Goal: Task Accomplishment & Management: Manage account settings

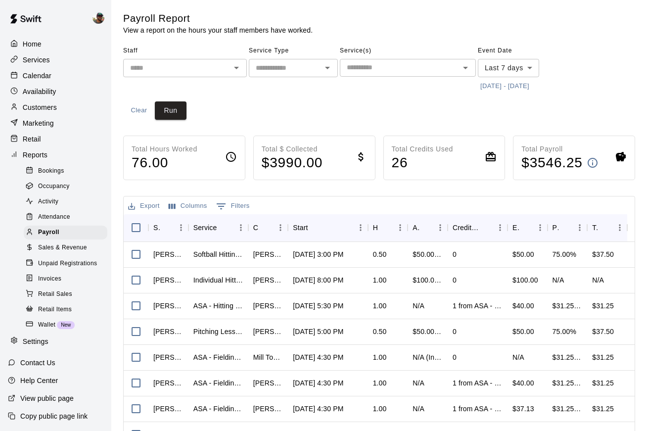
click at [43, 43] on div "Home" at bounding box center [56, 44] width 96 height 15
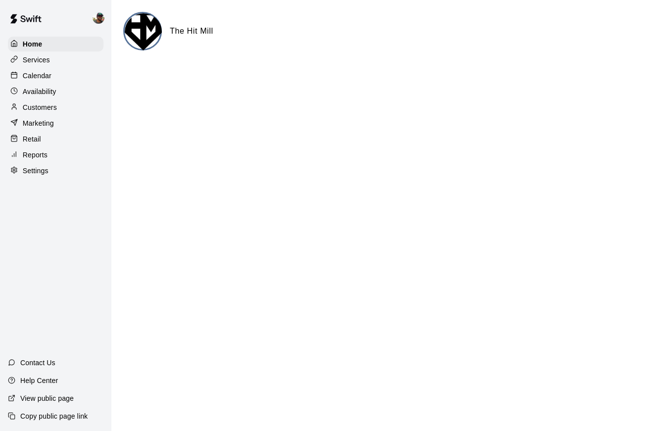
click at [40, 73] on p "Calendar" at bounding box center [37, 76] width 29 height 10
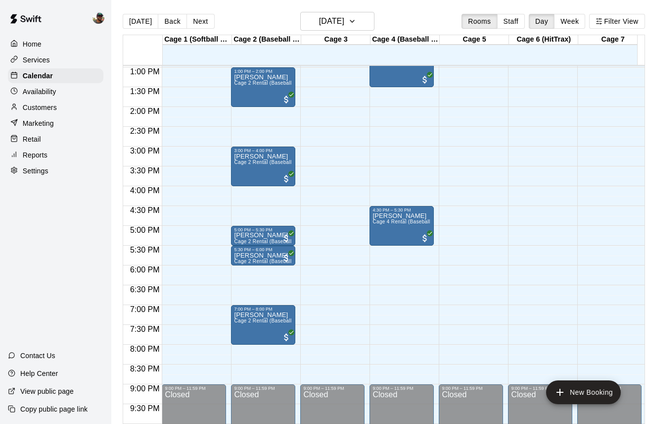
scroll to position [509, 0]
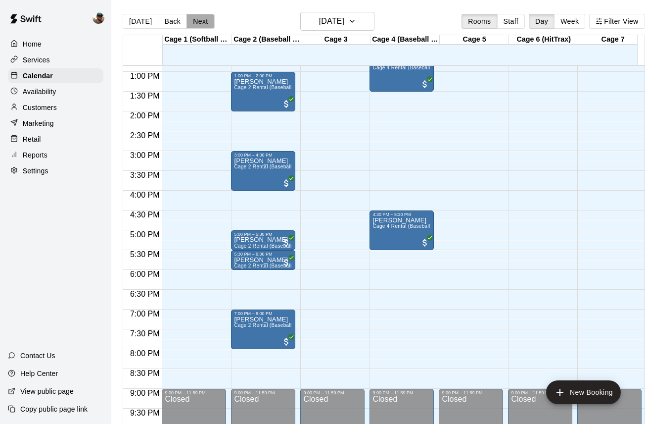
click at [200, 21] on button "Next" at bounding box center [201, 21] width 28 height 15
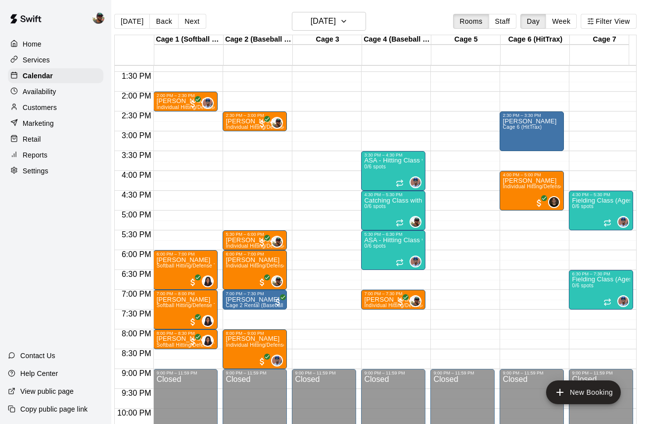
scroll to position [0, 9]
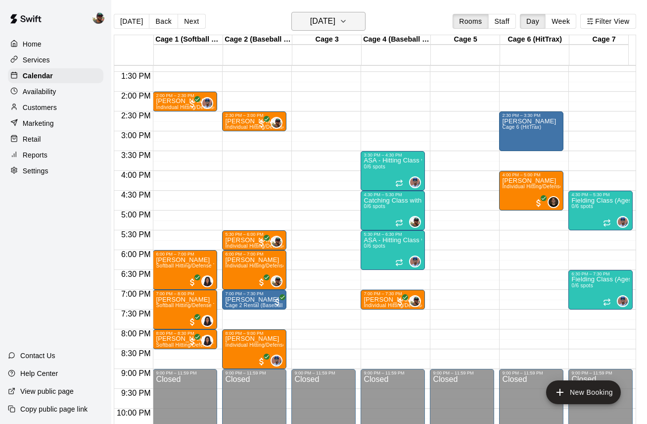
click at [347, 23] on icon "button" at bounding box center [343, 21] width 8 height 12
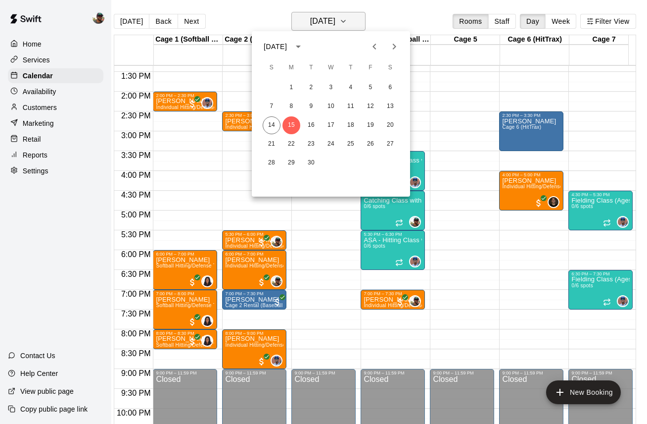
scroll to position [0, 8]
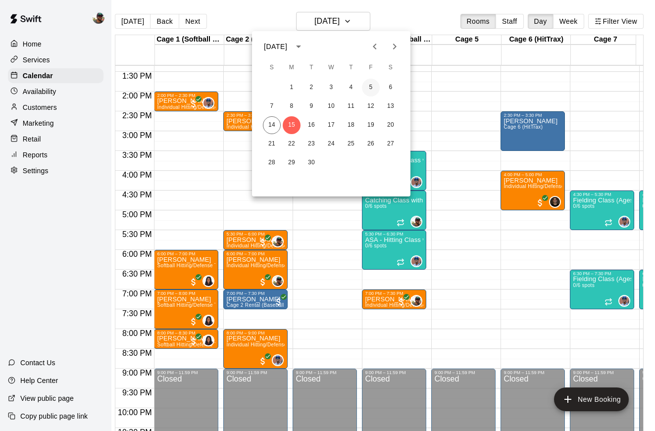
click at [373, 86] on button "5" at bounding box center [371, 88] width 18 height 18
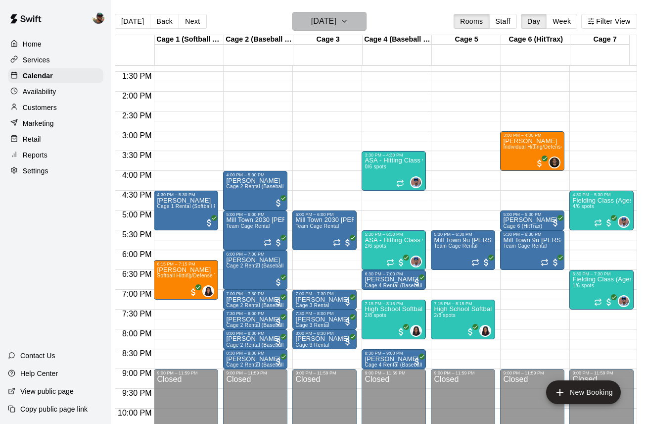
click at [348, 27] on icon "button" at bounding box center [344, 21] width 8 height 12
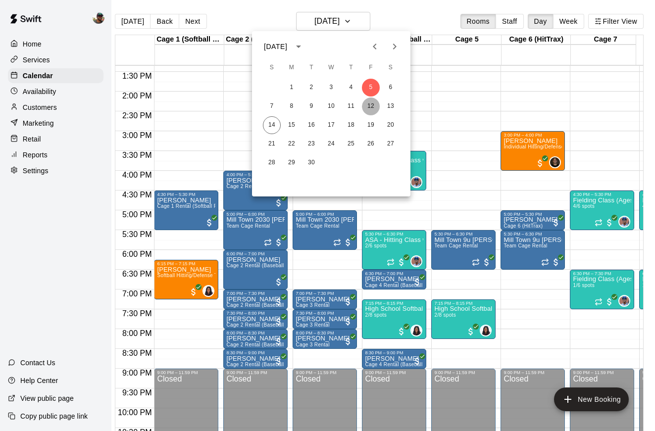
click at [373, 105] on button "12" at bounding box center [371, 106] width 18 height 18
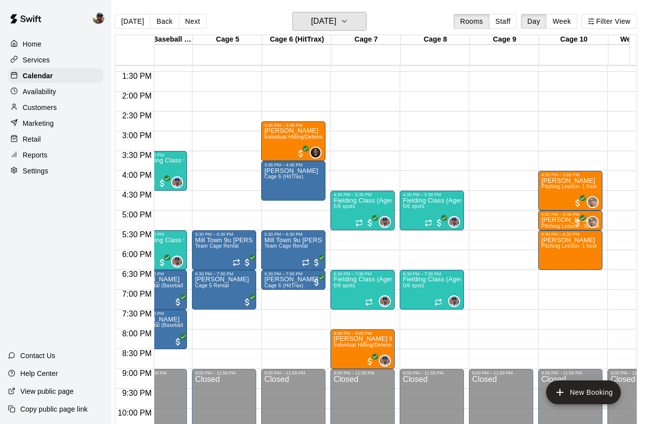
scroll to position [529, 239]
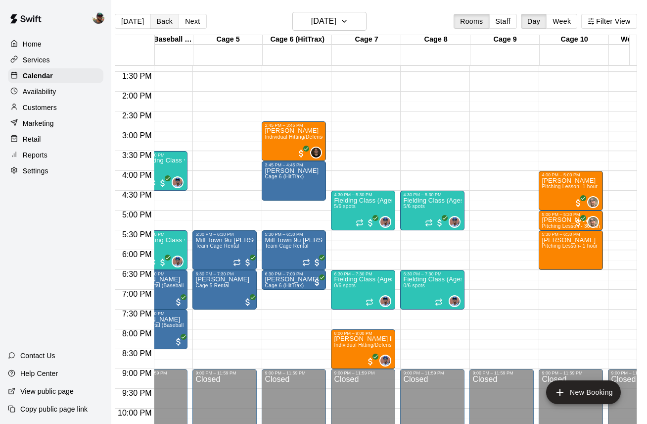
click at [160, 22] on button "Back" at bounding box center [164, 21] width 29 height 15
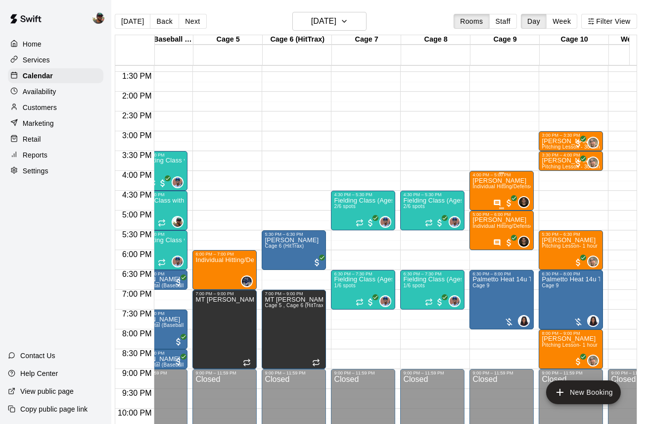
click at [493, 185] on span "Individual Hitting/Defense Training: 1 hour" at bounding box center [522, 186] width 99 height 5
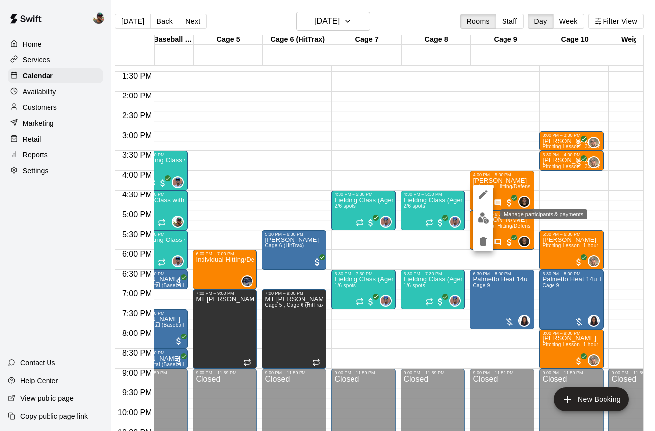
click at [481, 222] on img "edit" at bounding box center [483, 217] width 11 height 11
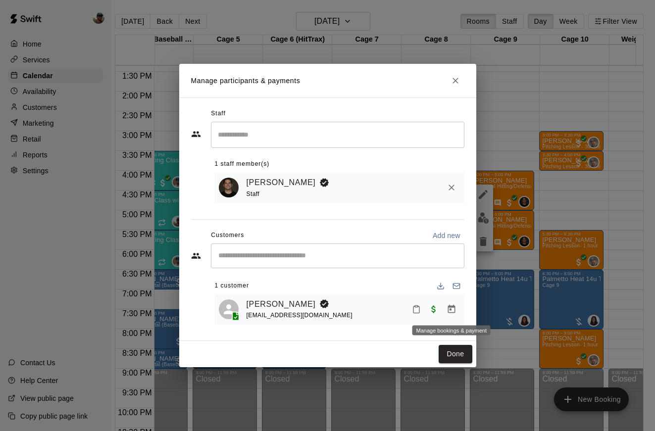
click at [446, 311] on icon "Manage bookings & payment" at bounding box center [451, 309] width 10 height 10
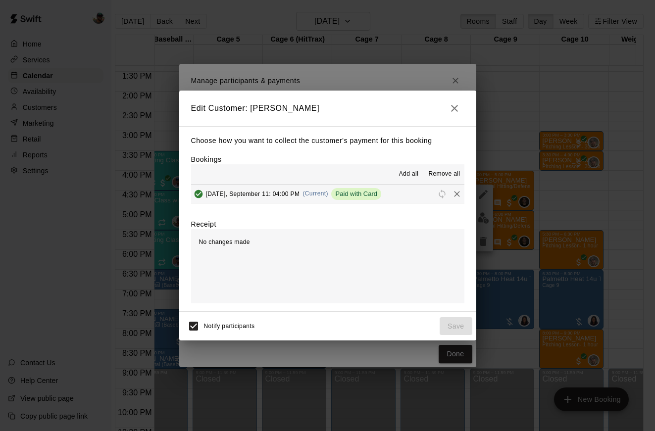
click at [452, 196] on icon "Remove" at bounding box center [457, 194] width 10 height 10
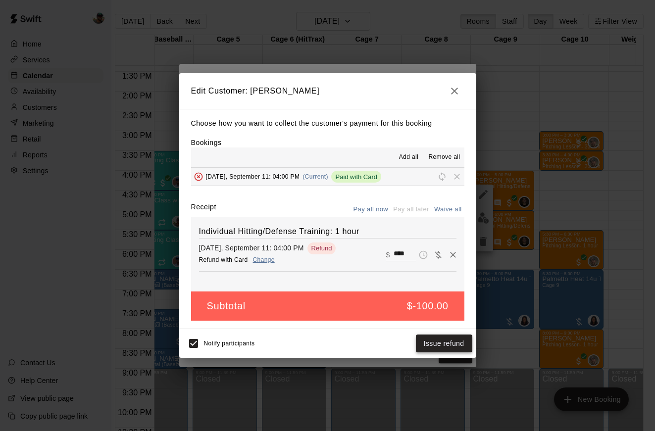
click at [446, 347] on button "Issue refund" at bounding box center [444, 344] width 56 height 18
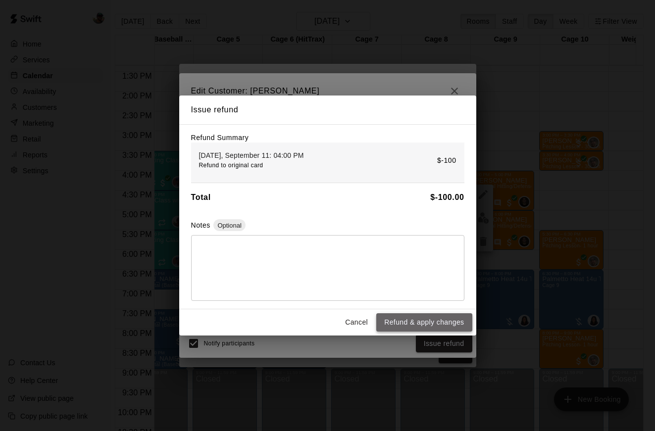
click at [424, 325] on button "Refund & apply changes" at bounding box center [424, 322] width 96 height 18
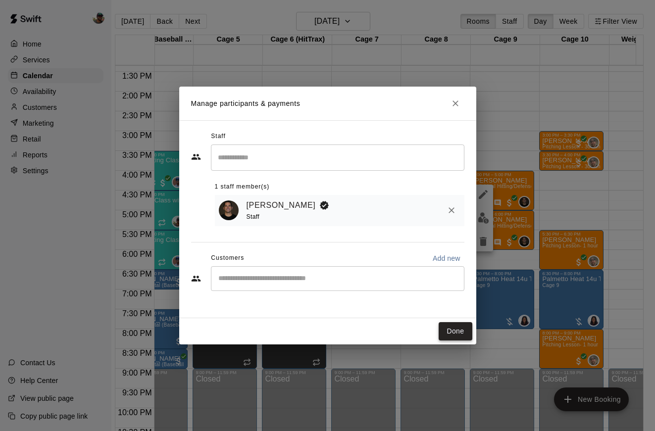
click at [452, 334] on button "Done" at bounding box center [454, 331] width 33 height 18
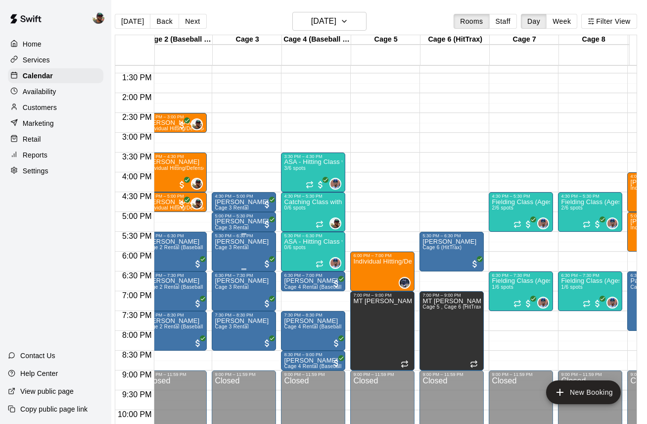
scroll to position [0, 0]
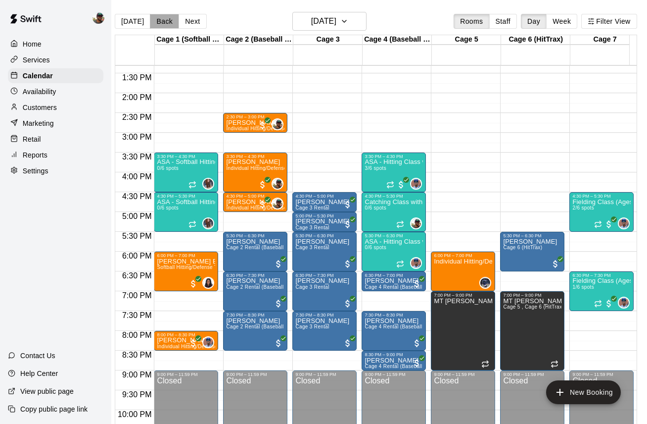
click at [155, 22] on button "Back" at bounding box center [164, 21] width 29 height 15
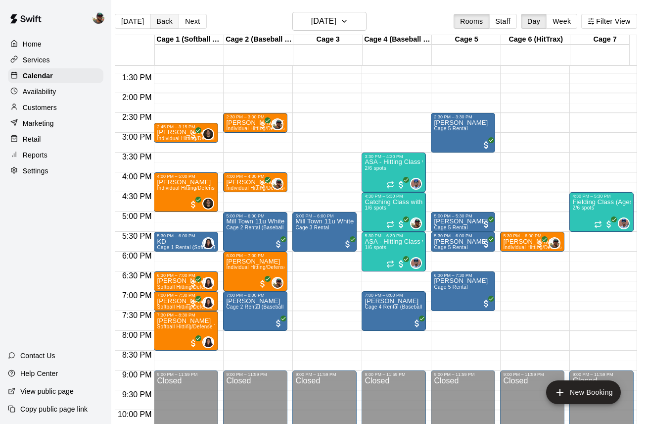
click at [168, 19] on button "Back" at bounding box center [164, 21] width 29 height 15
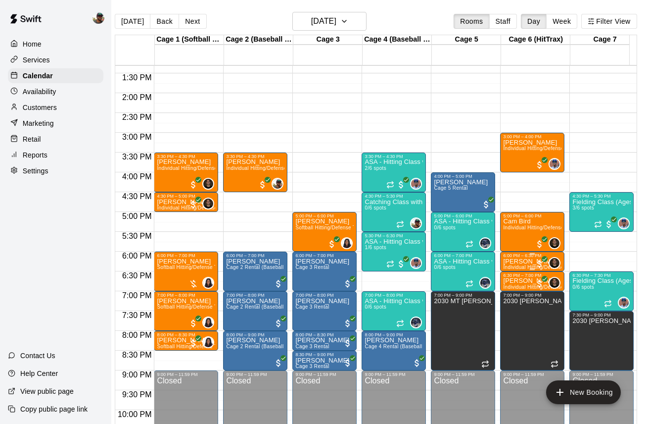
click at [518, 261] on p "Peyton Batot" at bounding box center [532, 261] width 58 height 0
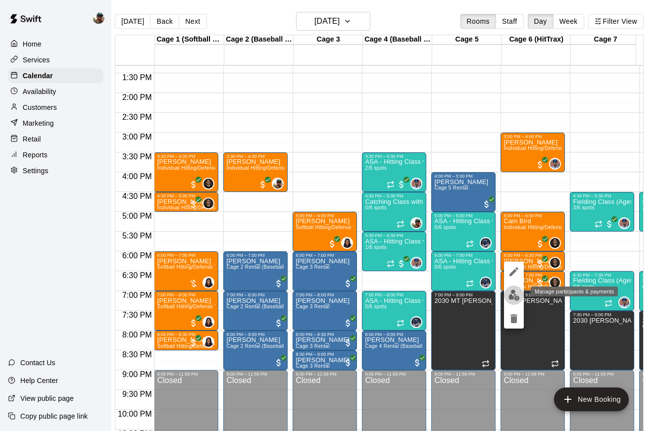
click at [511, 295] on img "edit" at bounding box center [513, 294] width 11 height 11
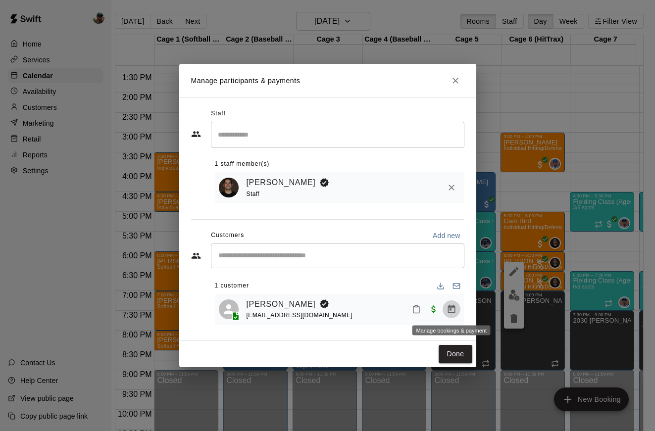
click at [450, 315] on button "Manage bookings & payment" at bounding box center [451, 309] width 18 height 18
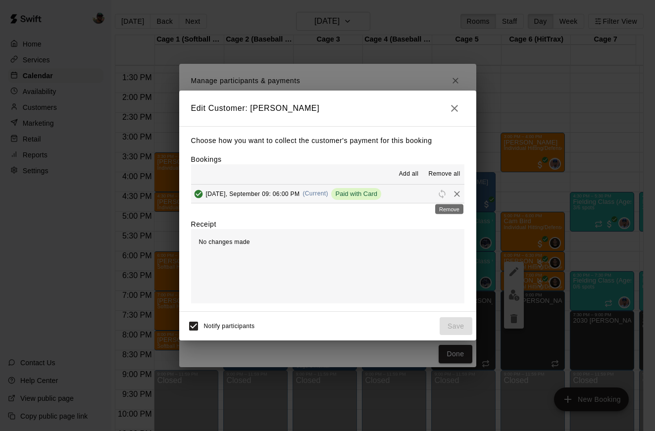
click at [452, 196] on icon "Remove" at bounding box center [457, 194] width 10 height 10
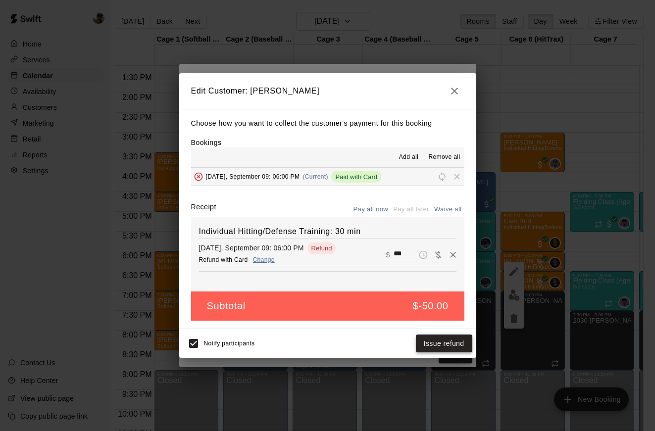
click at [452, 343] on button "Issue refund" at bounding box center [444, 344] width 56 height 18
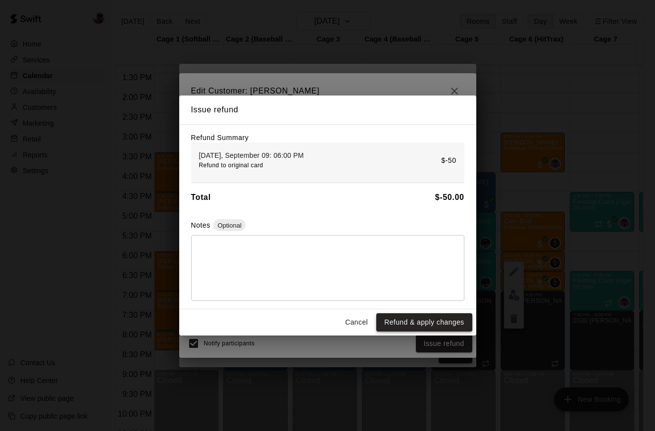
click at [412, 322] on button "Refund & apply changes" at bounding box center [424, 322] width 96 height 18
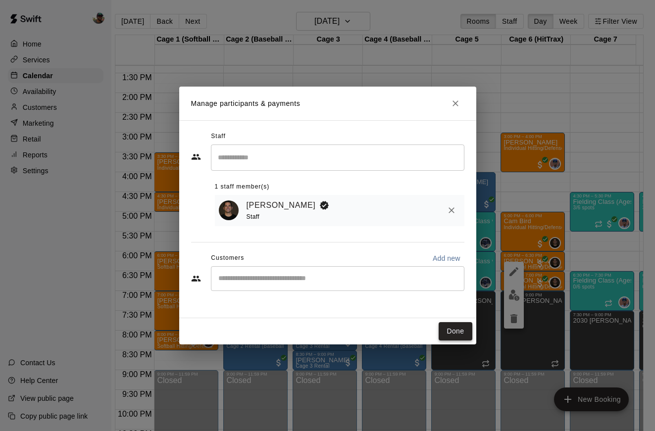
click at [458, 329] on button "Done" at bounding box center [454, 331] width 33 height 18
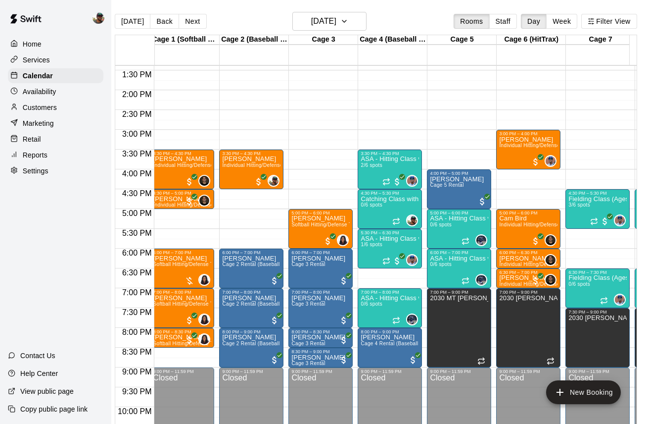
scroll to position [530, 0]
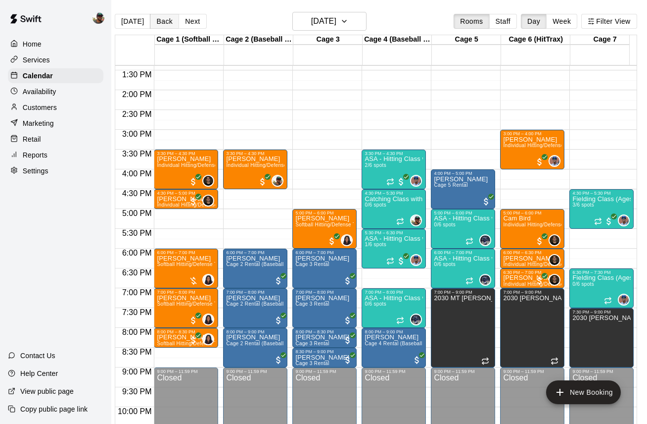
click at [166, 21] on button "Back" at bounding box center [164, 21] width 29 height 15
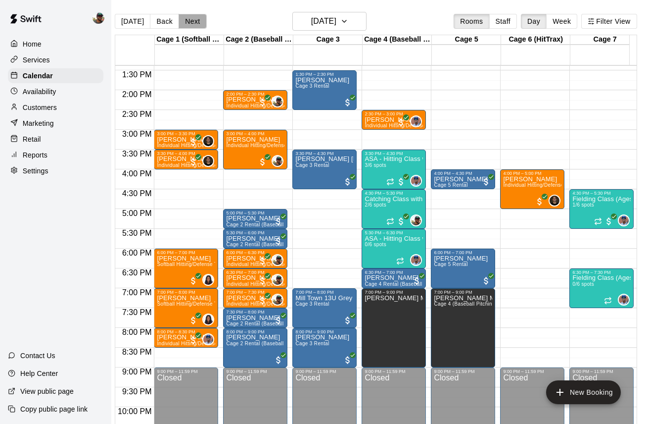
click at [188, 22] on button "Next" at bounding box center [193, 21] width 28 height 15
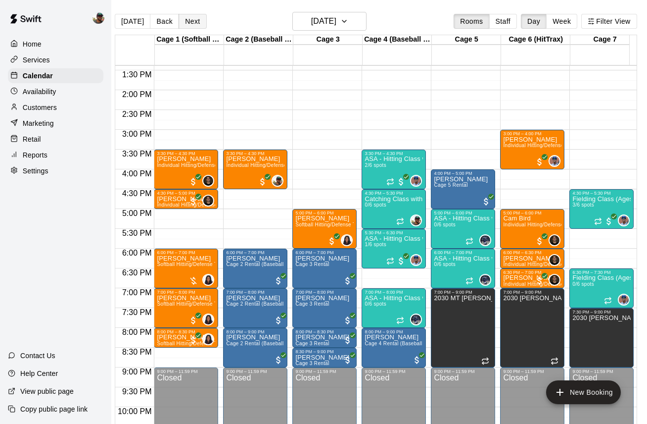
click at [188, 21] on button "Next" at bounding box center [193, 21] width 28 height 15
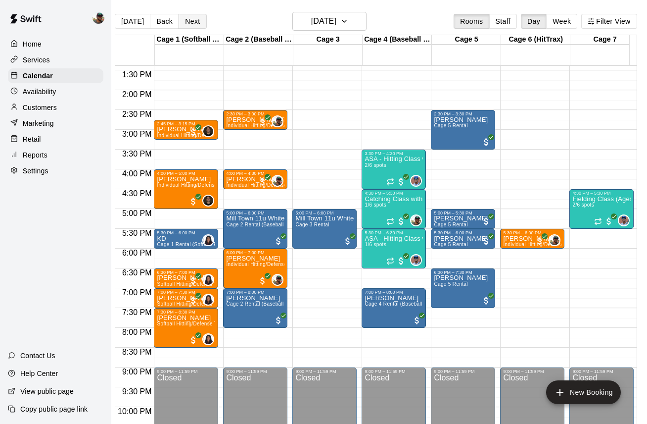
click at [196, 21] on button "Next" at bounding box center [193, 21] width 28 height 15
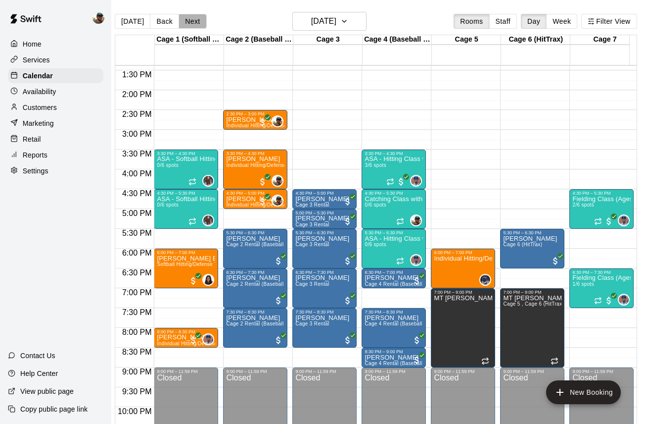
click at [196, 22] on button "Next" at bounding box center [193, 21] width 28 height 15
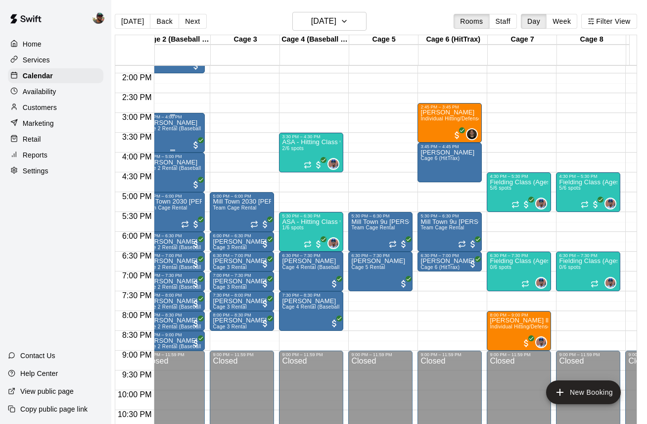
scroll to position [0, 93]
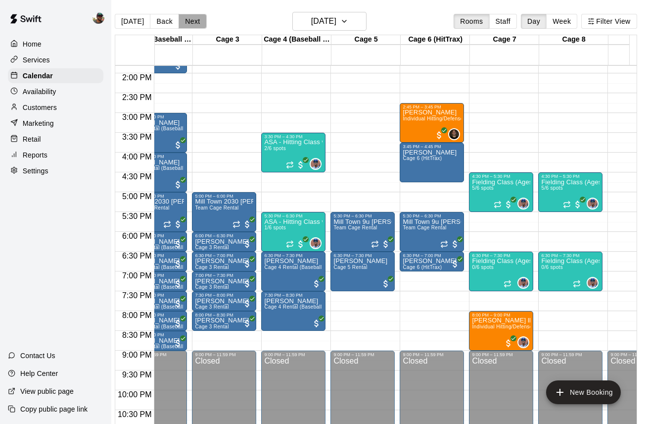
click at [183, 25] on button "Next" at bounding box center [193, 21] width 28 height 15
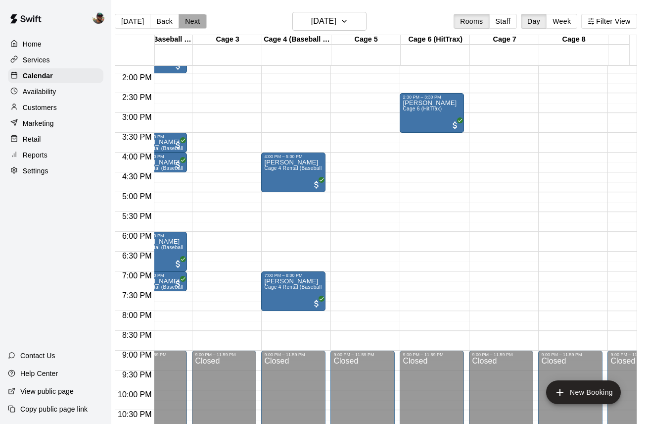
click at [193, 25] on button "Next" at bounding box center [193, 21] width 28 height 15
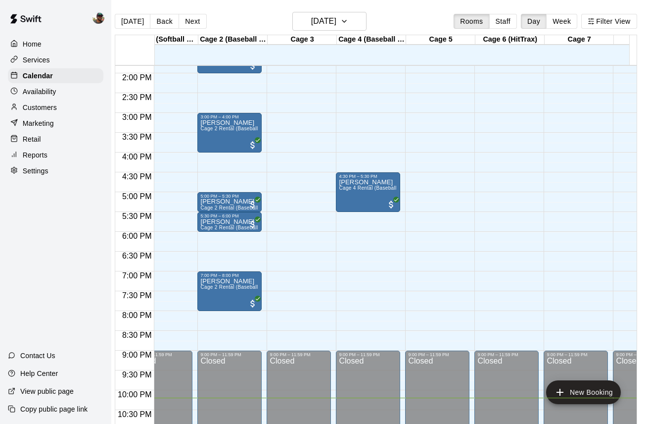
scroll to position [0, 0]
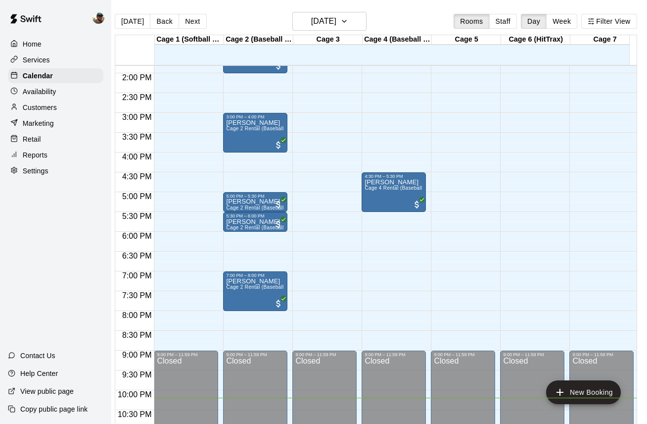
click at [195, 32] on div "Today Back Next Sunday Sep 14 Rooms Staff Day Week Filter View" at bounding box center [376, 23] width 523 height 23
click at [195, 22] on button "Next" at bounding box center [193, 21] width 28 height 15
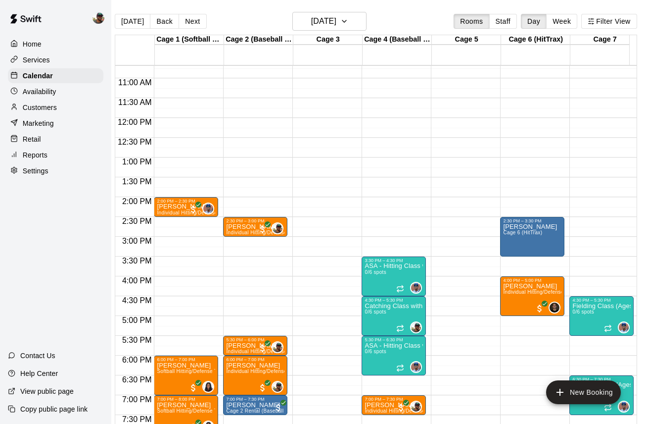
scroll to position [424, 0]
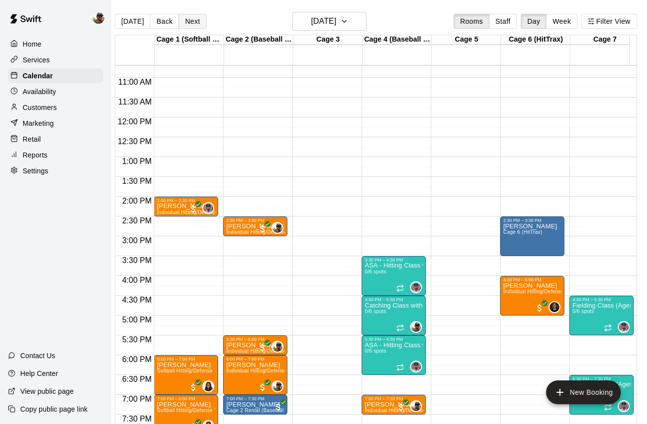
click at [187, 19] on button "Next" at bounding box center [193, 21] width 28 height 15
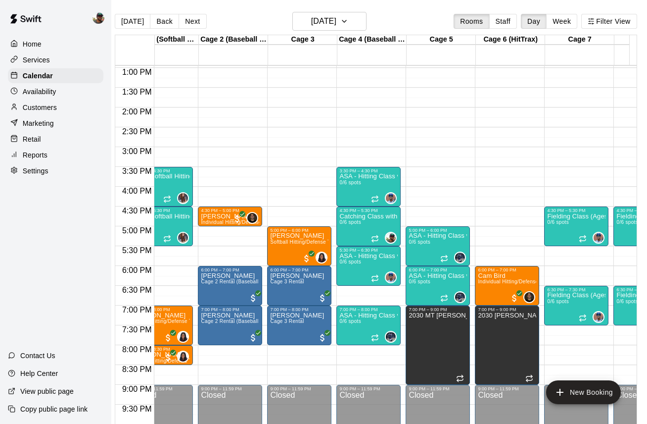
scroll to position [513, 27]
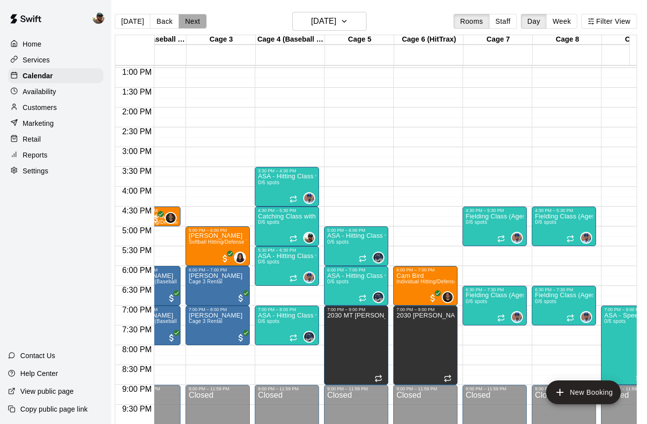
click at [190, 17] on button "Next" at bounding box center [193, 21] width 28 height 15
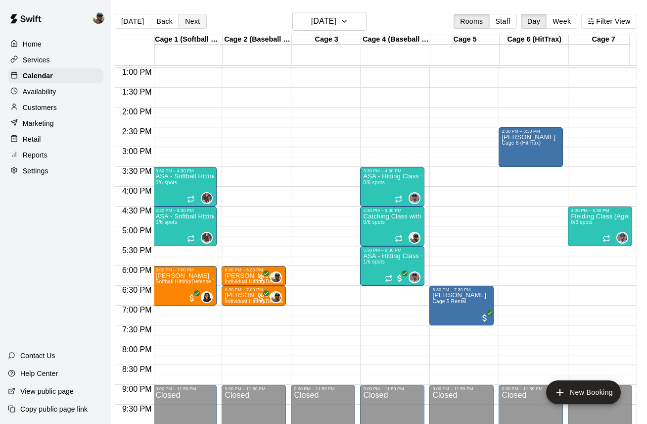
click at [188, 21] on button "Next" at bounding box center [193, 21] width 28 height 15
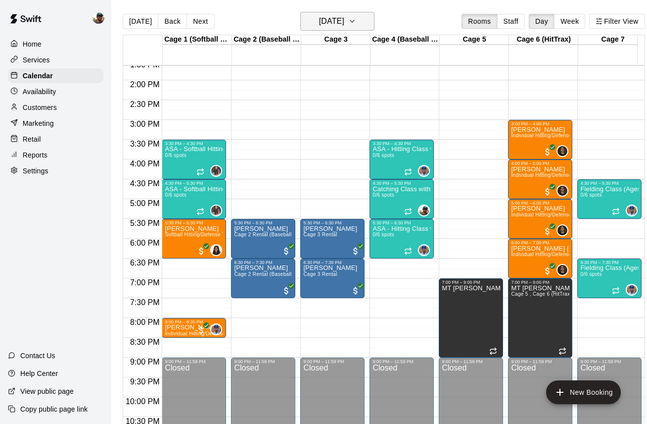
click at [356, 22] on icon "button" at bounding box center [352, 21] width 8 height 12
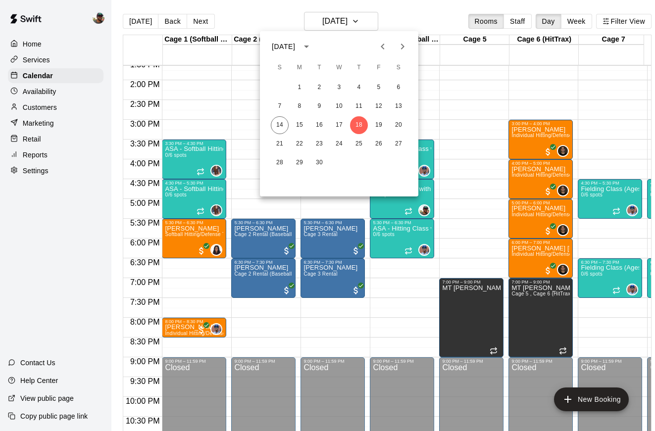
click at [478, 212] on div at bounding box center [327, 215] width 655 height 431
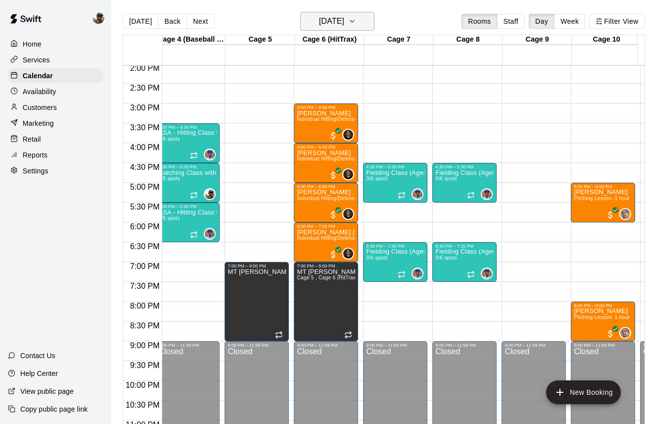
click at [356, 22] on icon "button" at bounding box center [352, 21] width 8 height 12
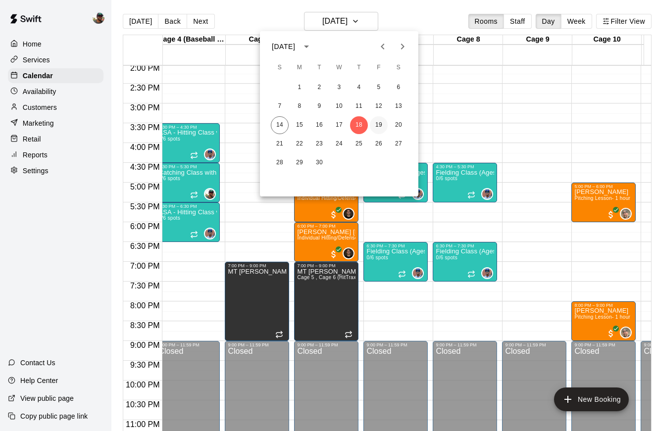
click at [377, 128] on button "19" at bounding box center [379, 125] width 18 height 18
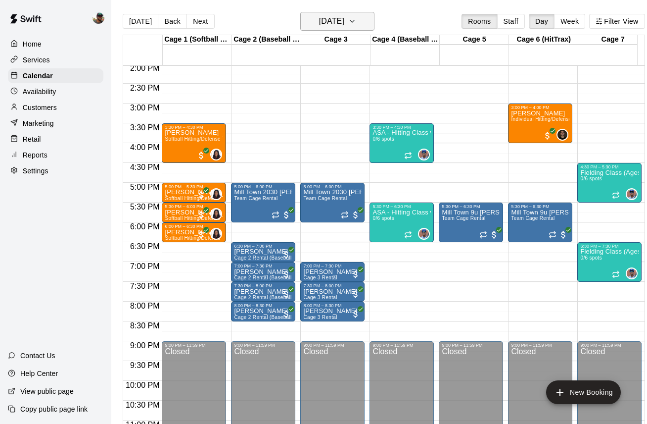
click at [356, 21] on icon "button" at bounding box center [352, 21] width 8 height 12
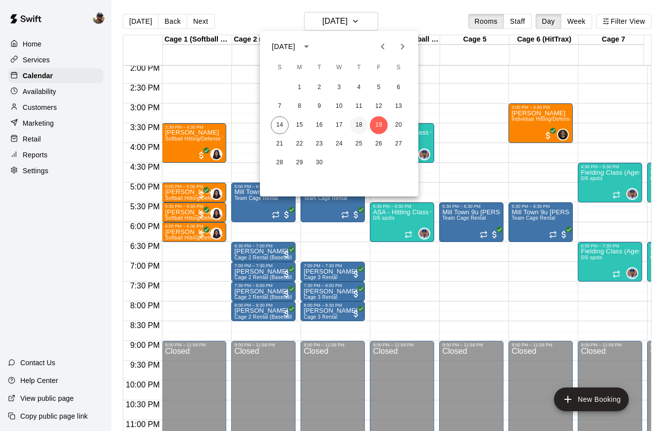
click at [356, 123] on button "18" at bounding box center [359, 125] width 18 height 18
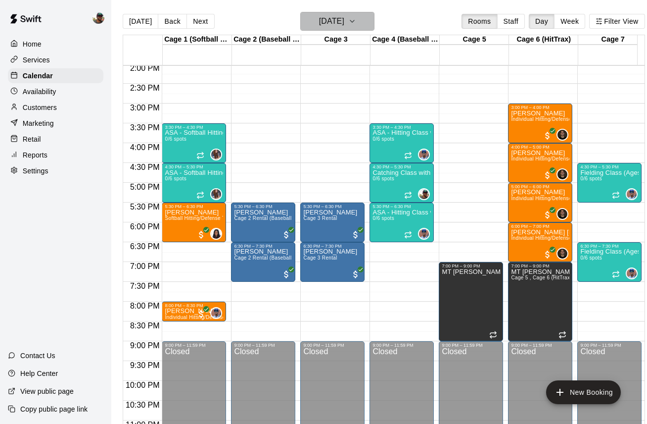
click at [356, 21] on icon "button" at bounding box center [352, 21] width 8 height 12
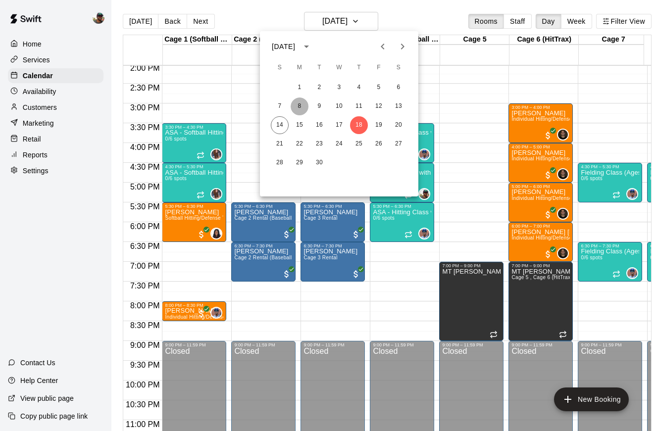
click at [301, 108] on button "8" at bounding box center [299, 106] width 18 height 18
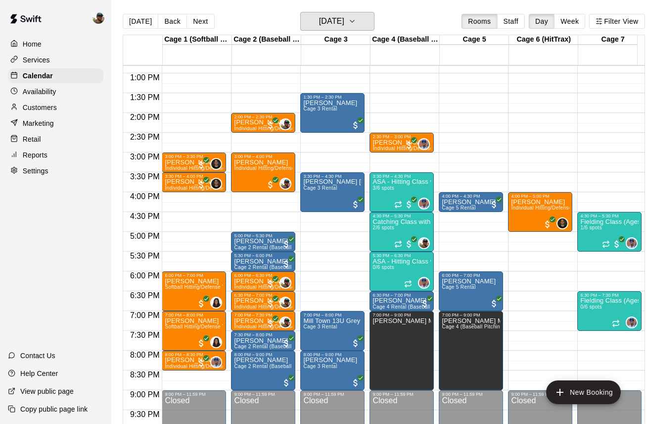
scroll to position [508, 0]
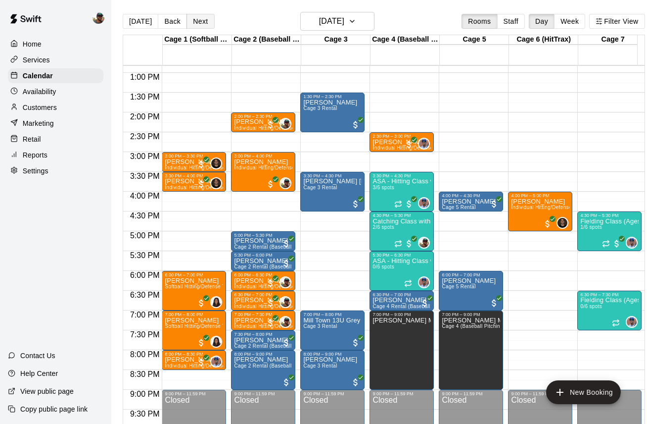
click at [205, 22] on button "Next" at bounding box center [201, 21] width 28 height 15
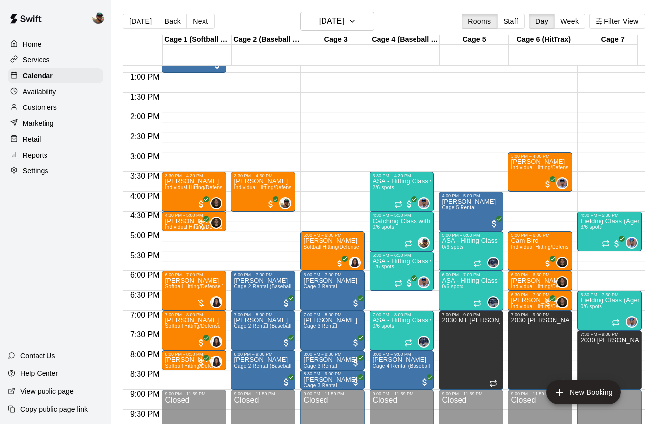
click at [51, 110] on p "Customers" at bounding box center [40, 107] width 34 height 10
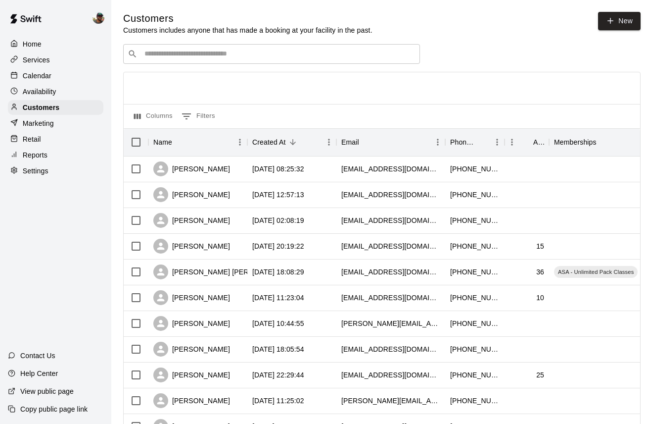
click at [259, 54] on input "Search customers by name or email" at bounding box center [279, 54] width 274 height 10
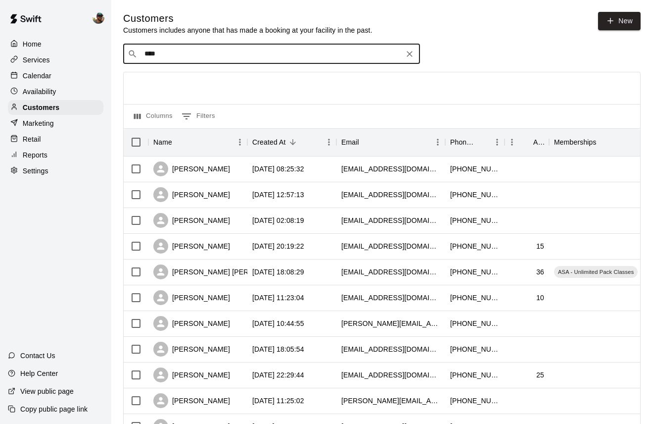
type input "*****"
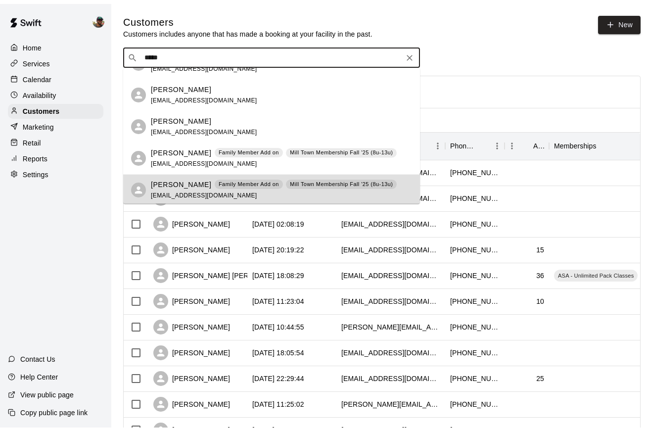
scroll to position [305, 0]
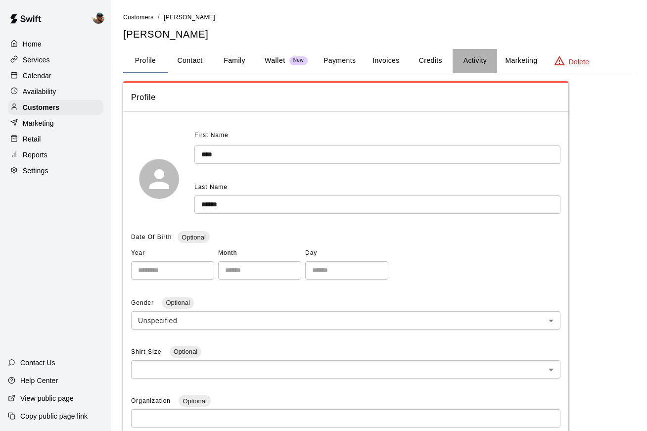
click at [465, 57] on button "Activity" at bounding box center [475, 61] width 45 height 24
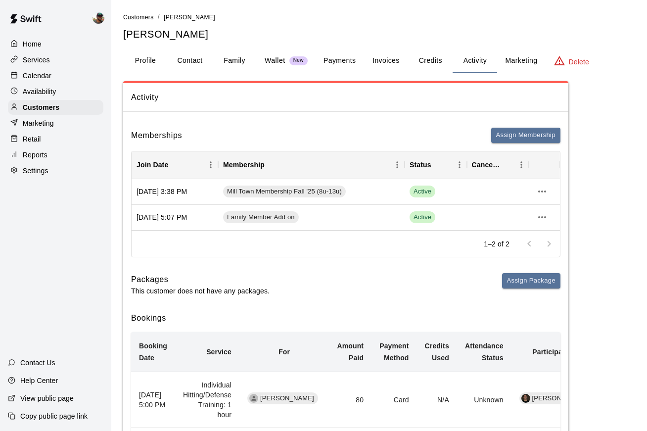
click at [428, 60] on button "Credits" at bounding box center [430, 61] width 45 height 24
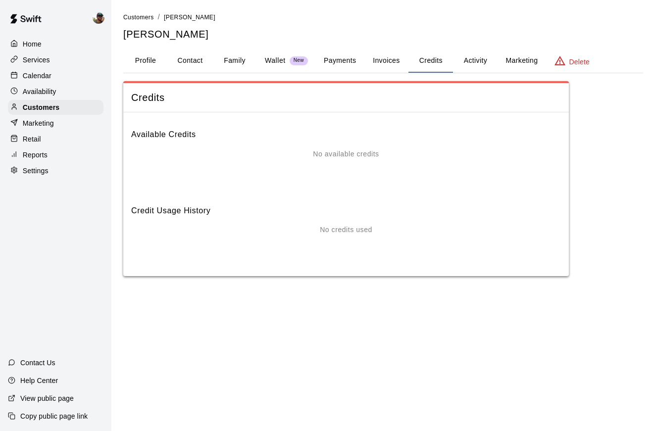
click at [458, 59] on button "Activity" at bounding box center [475, 61] width 45 height 24
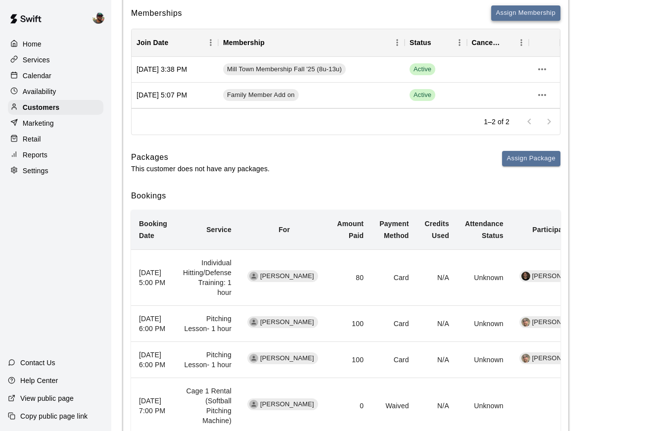
scroll to position [121, 0]
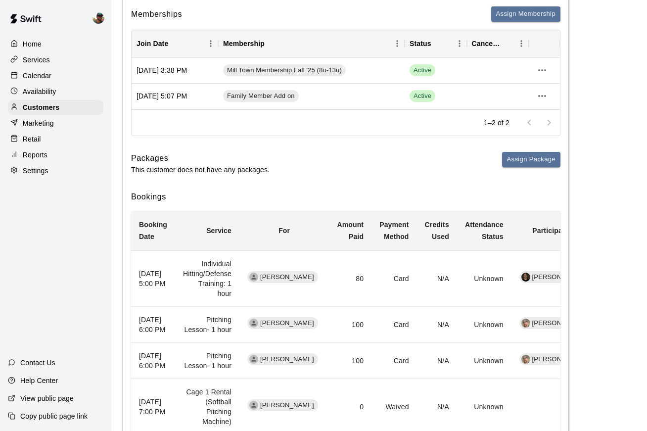
click at [43, 75] on p "Calendar" at bounding box center [37, 76] width 29 height 10
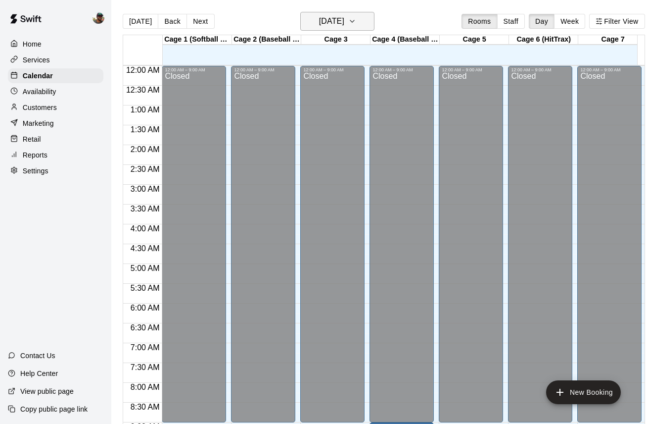
scroll to position [544, 0]
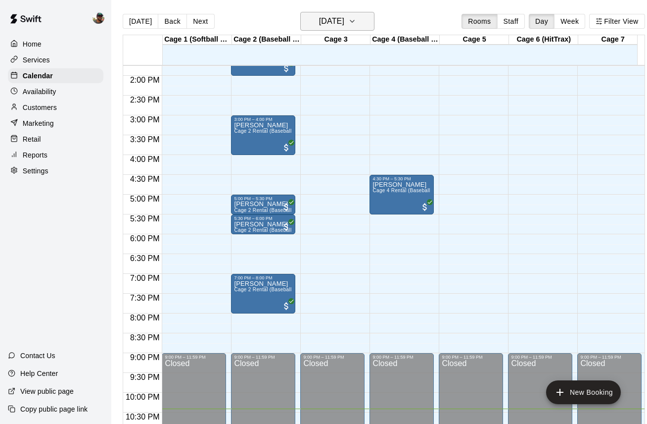
click at [356, 22] on icon "button" at bounding box center [352, 21] width 8 height 12
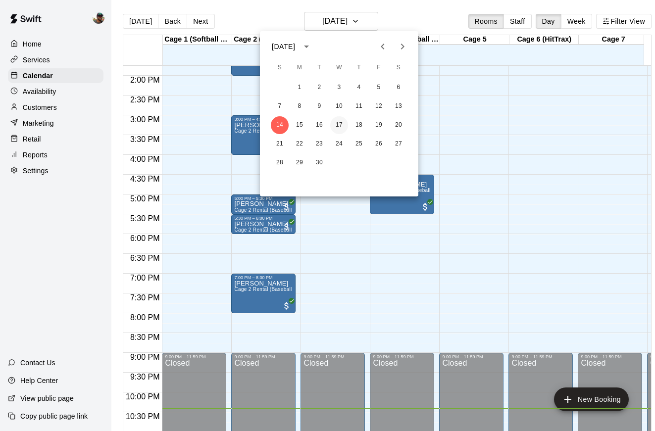
click at [342, 123] on button "17" at bounding box center [339, 125] width 18 height 18
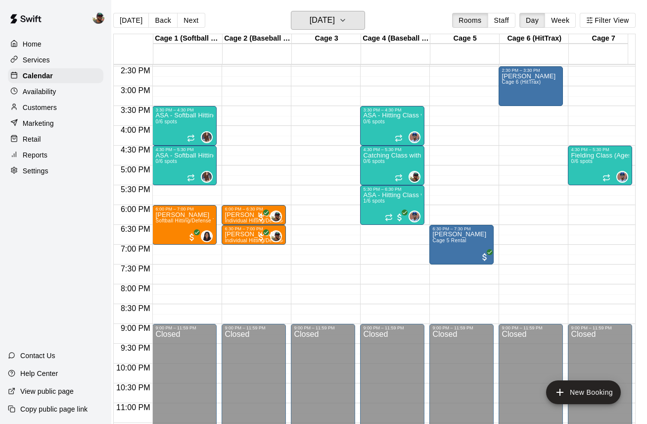
scroll to position [0, 56]
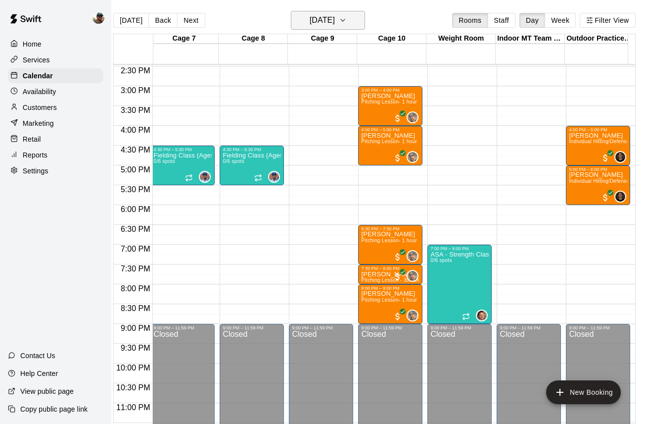
click at [365, 23] on button "Wednesday Sep 17" at bounding box center [328, 20] width 74 height 19
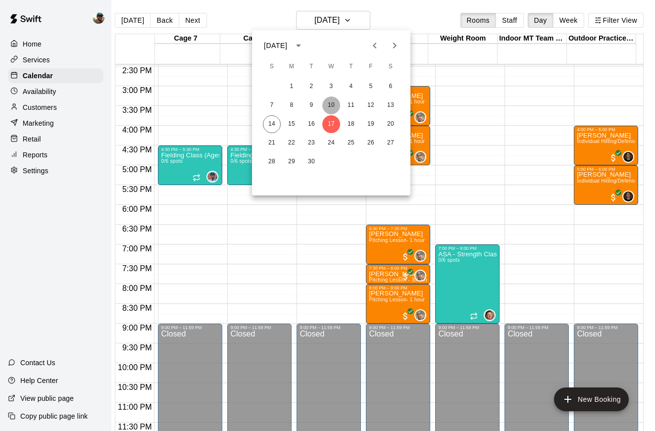
click at [331, 101] on button "10" at bounding box center [331, 105] width 18 height 18
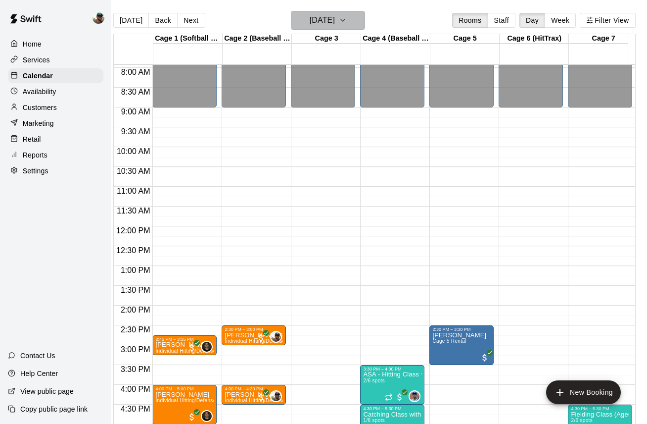
click at [347, 17] on icon "button" at bounding box center [343, 20] width 8 height 12
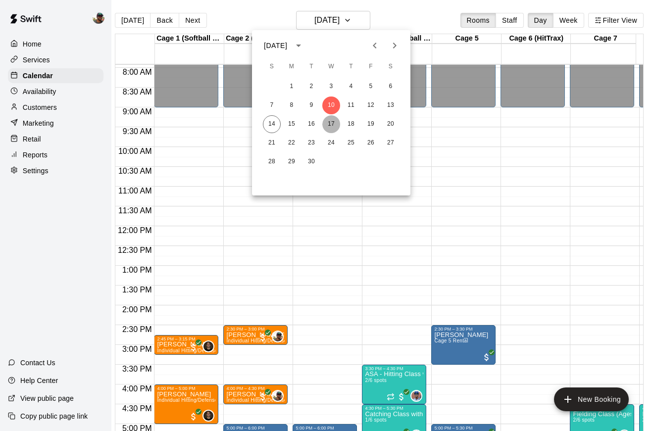
click at [327, 123] on button "17" at bounding box center [331, 124] width 18 height 18
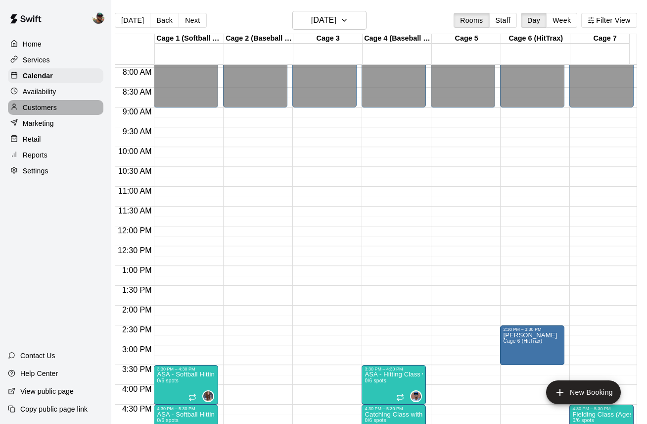
click at [56, 109] on p "Customers" at bounding box center [40, 107] width 34 height 10
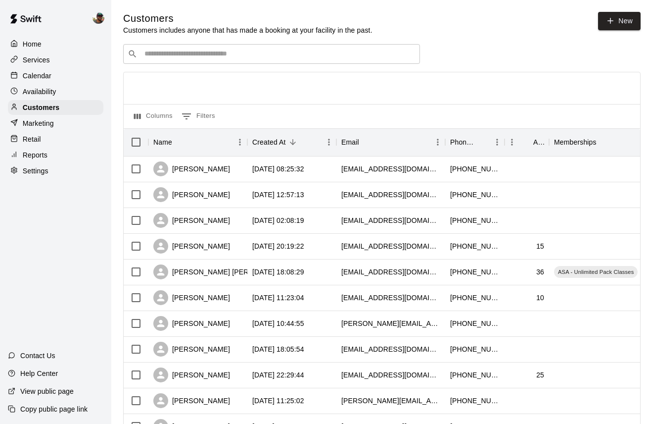
click at [232, 56] on input "Search customers by name or email" at bounding box center [279, 54] width 274 height 10
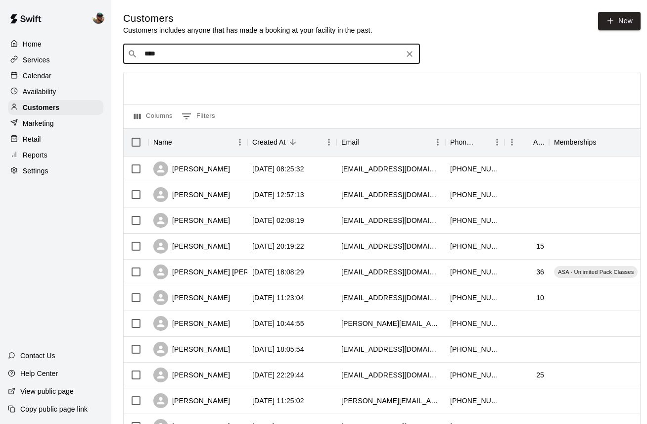
type input "*****"
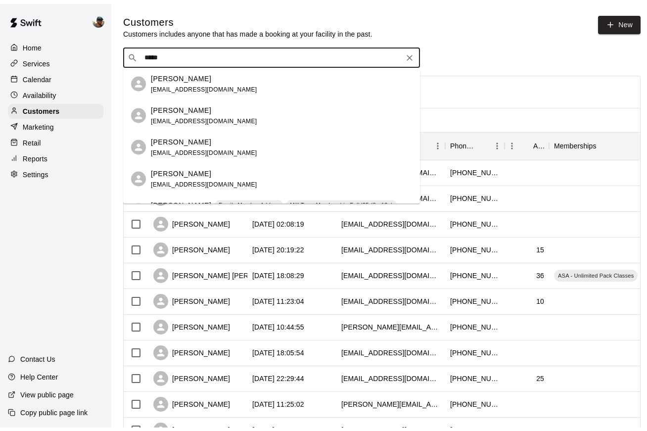
scroll to position [52, 0]
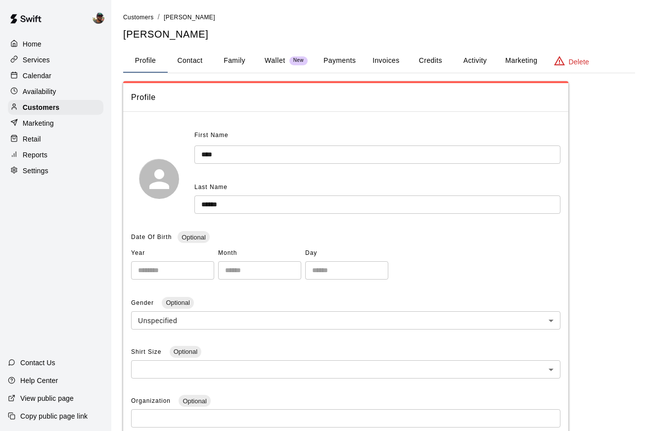
click at [473, 59] on button "Activity" at bounding box center [475, 61] width 45 height 24
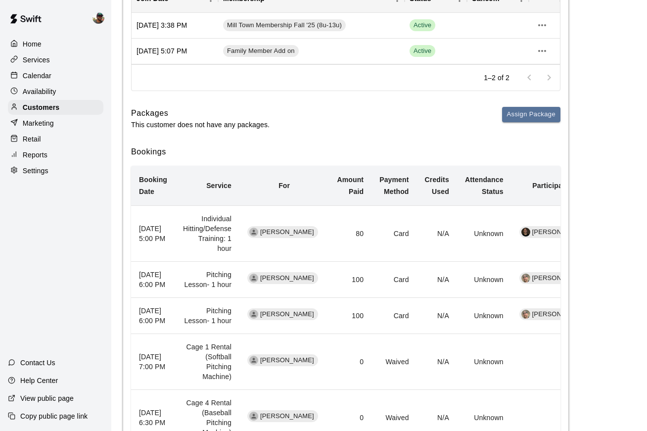
scroll to position [0, 2]
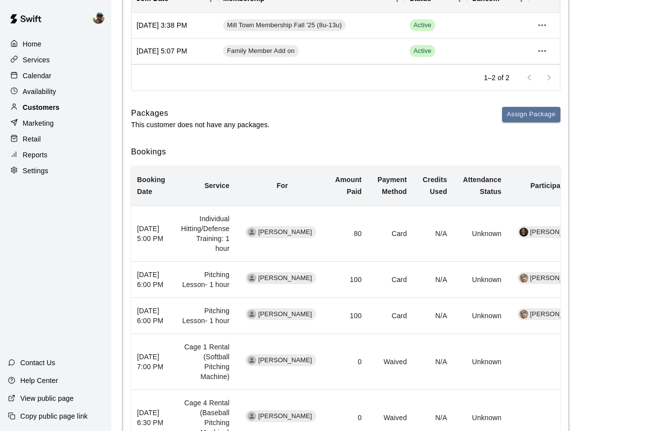
click at [67, 107] on div "Customers" at bounding box center [56, 107] width 96 height 15
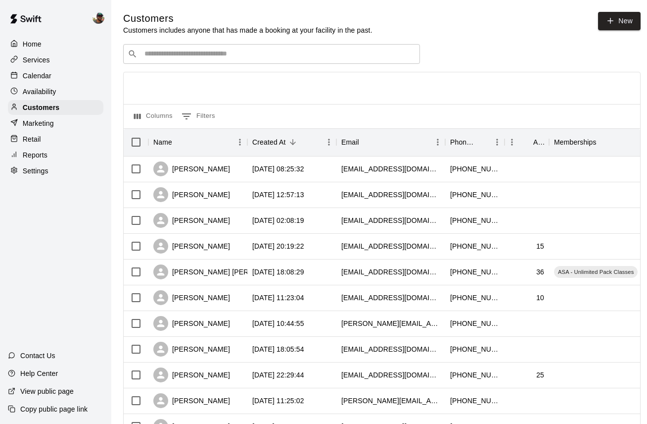
click at [229, 48] on div "​ ​" at bounding box center [271, 54] width 297 height 20
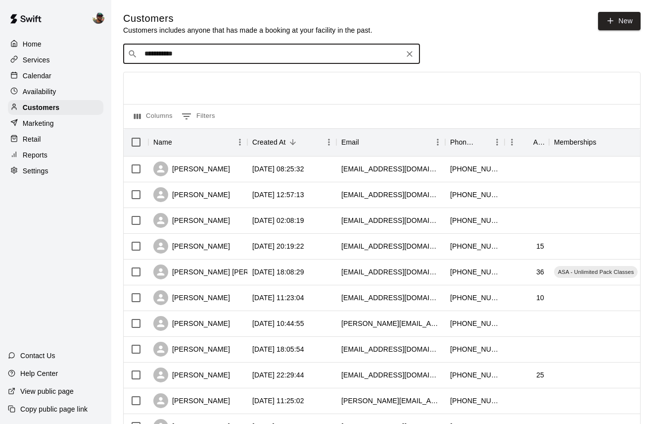
type input "**********"
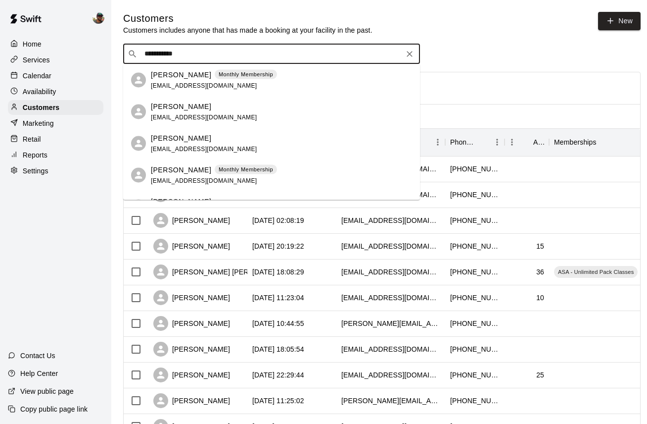
click at [225, 55] on input "**********" at bounding box center [271, 54] width 259 height 10
click at [198, 73] on p "[PERSON_NAME]" at bounding box center [181, 74] width 60 height 10
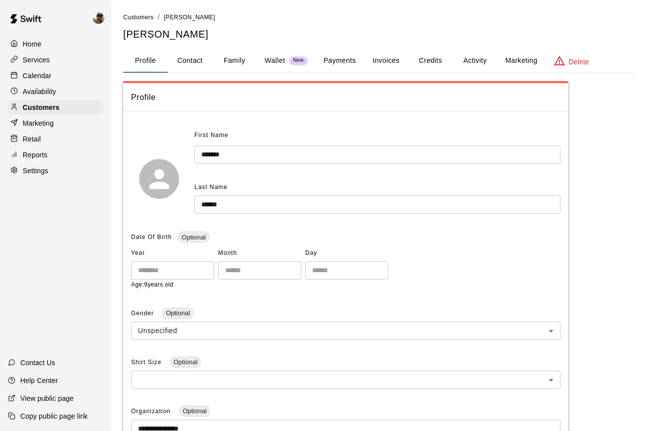
click at [183, 53] on button "Contact" at bounding box center [190, 61] width 45 height 24
select select "**"
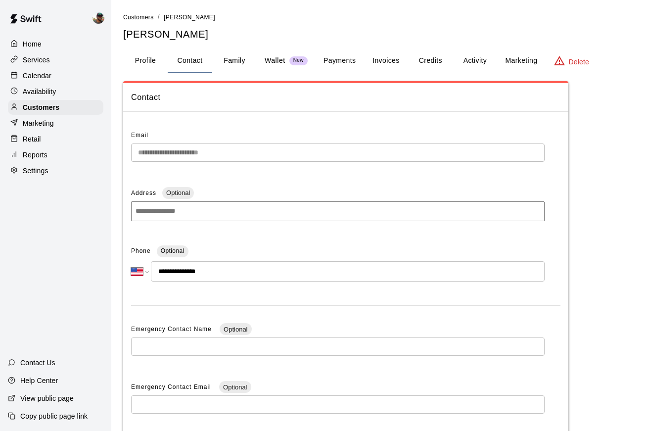
click at [226, 55] on button "Family" at bounding box center [234, 61] width 45 height 24
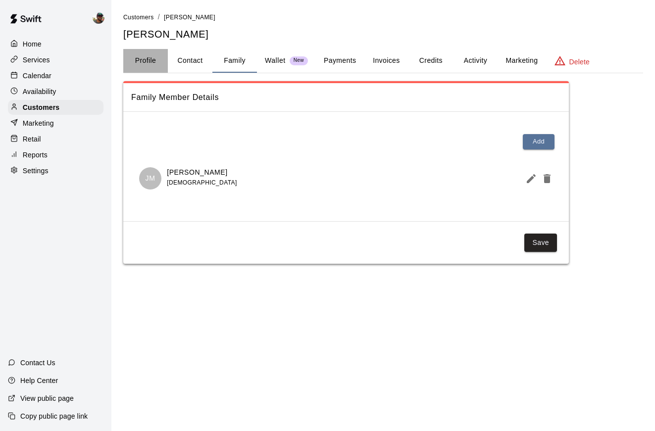
click at [138, 53] on button "Profile" at bounding box center [145, 61] width 45 height 24
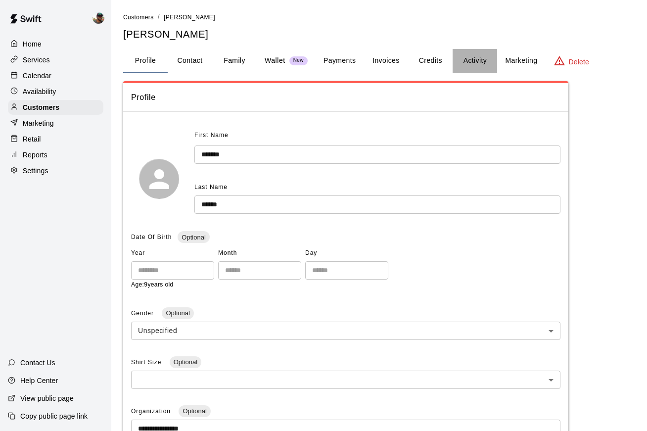
click at [464, 64] on button "Activity" at bounding box center [475, 61] width 45 height 24
